Goal: Obtain resource: Obtain resource

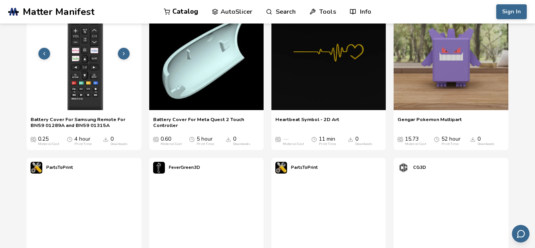
scroll to position [301, 0]
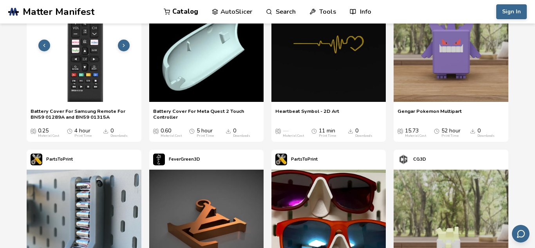
click at [99, 123] on div "0.25 Material Cost 4 hour Print Time 0 Downloads" at bounding box center [84, 130] width 107 height 16
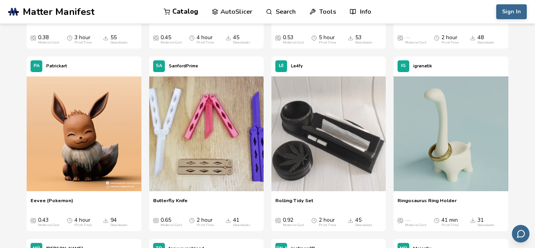
scroll to position [942, 0]
click at [192, 128] on img at bounding box center [206, 133] width 114 height 114
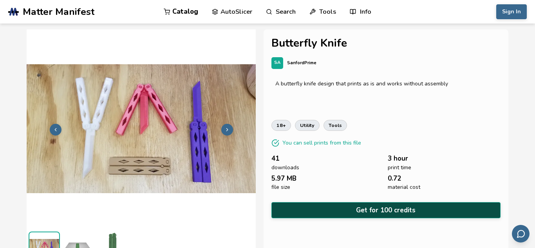
click at [306, 209] on button "Get for 100 credits" at bounding box center [386, 210] width 229 height 16
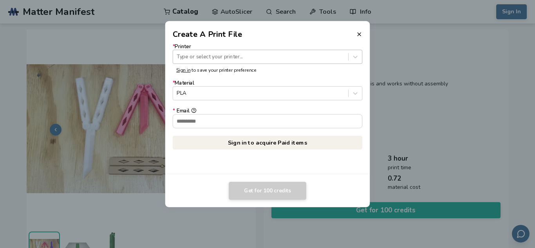
click at [247, 62] on div "Type or select your printer..." at bounding box center [260, 57] width 175 height 11
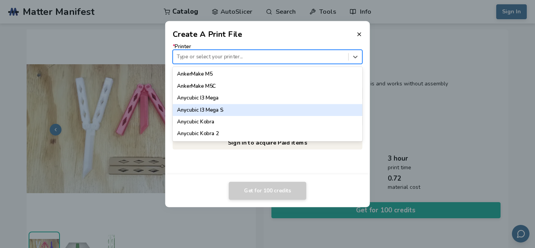
click at [232, 106] on div "Anycubic I3 Mega S" at bounding box center [268, 110] width 190 height 12
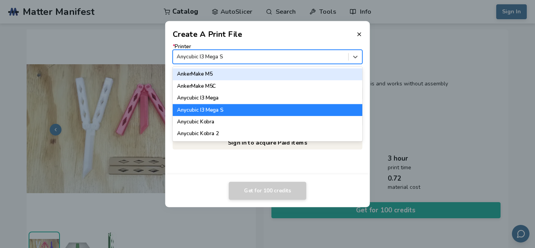
click at [212, 54] on div at bounding box center [261, 56] width 168 height 7
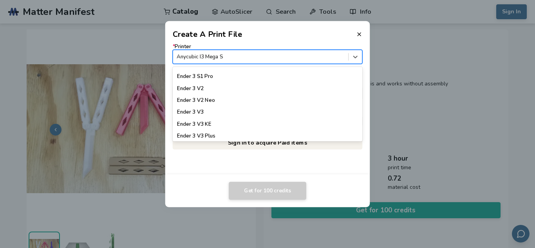
scroll to position [531, 0]
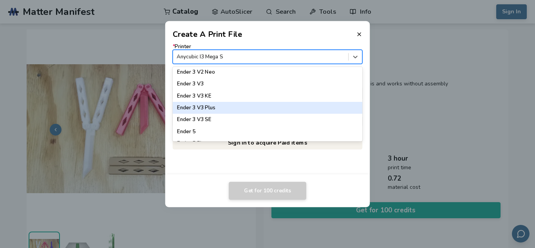
click at [220, 111] on div "Ender 3 V3 Plus" at bounding box center [268, 108] width 190 height 12
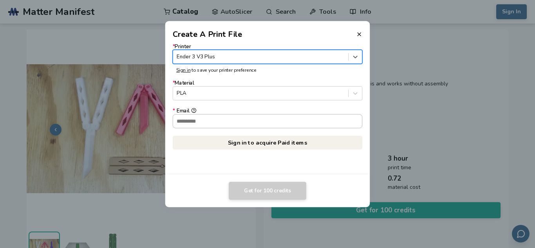
click at [223, 126] on input "* Email" at bounding box center [267, 120] width 189 height 13
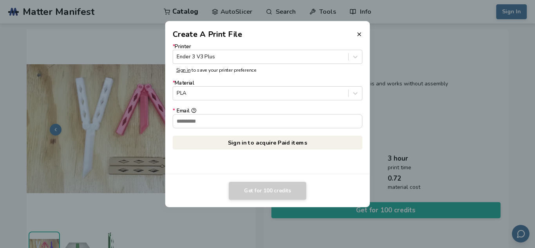
click at [120, 84] on dialog "Create A Print File * Printer Ender 3 V3 Plus Sign in to save your printer pref…" at bounding box center [267, 124] width 509 height 236
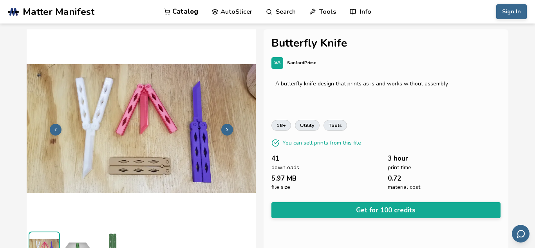
scroll to position [394, 0]
